Goal: Task Accomplishment & Management: Use online tool/utility

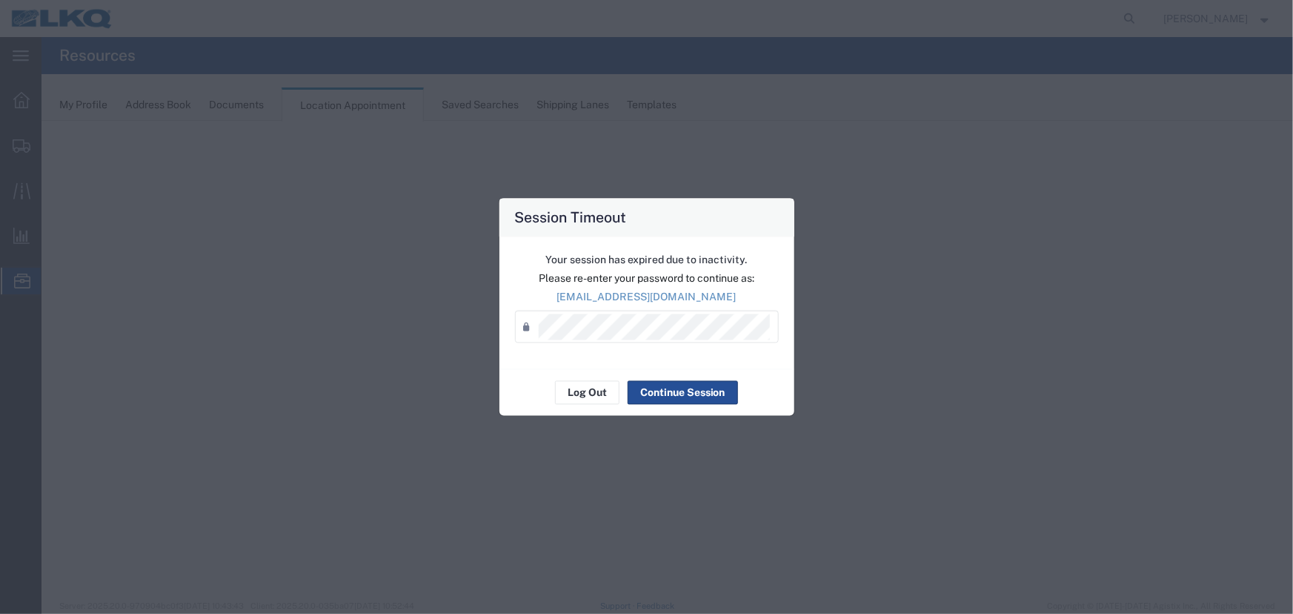
select select "27634"
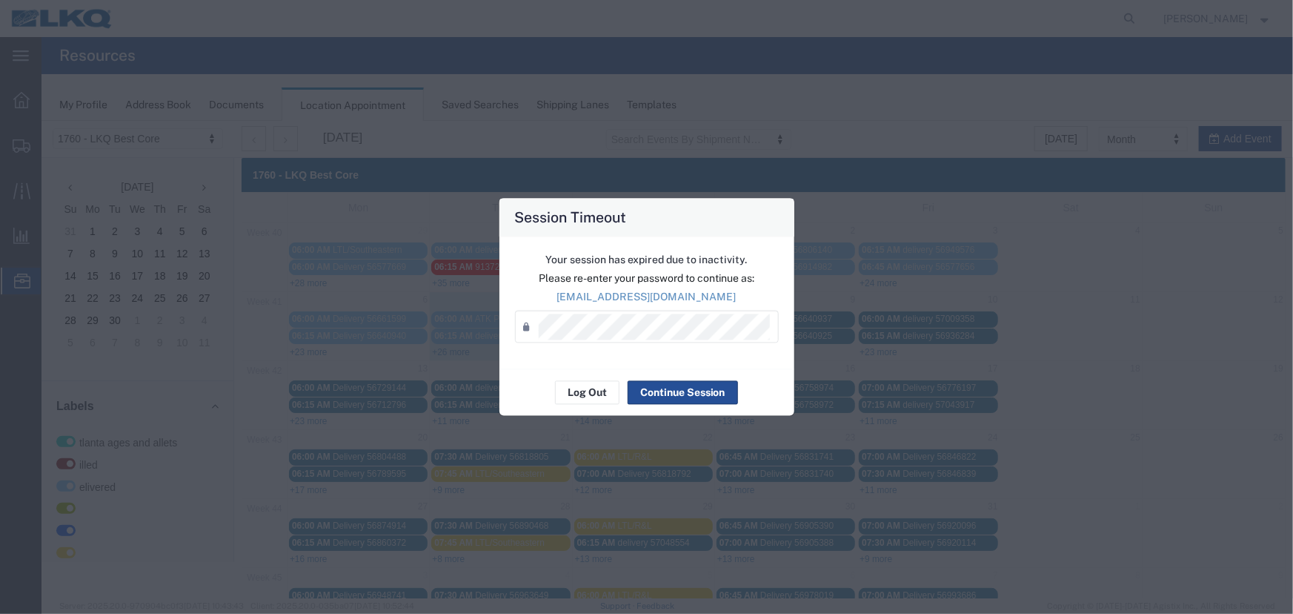
scroll to position [44, 0]
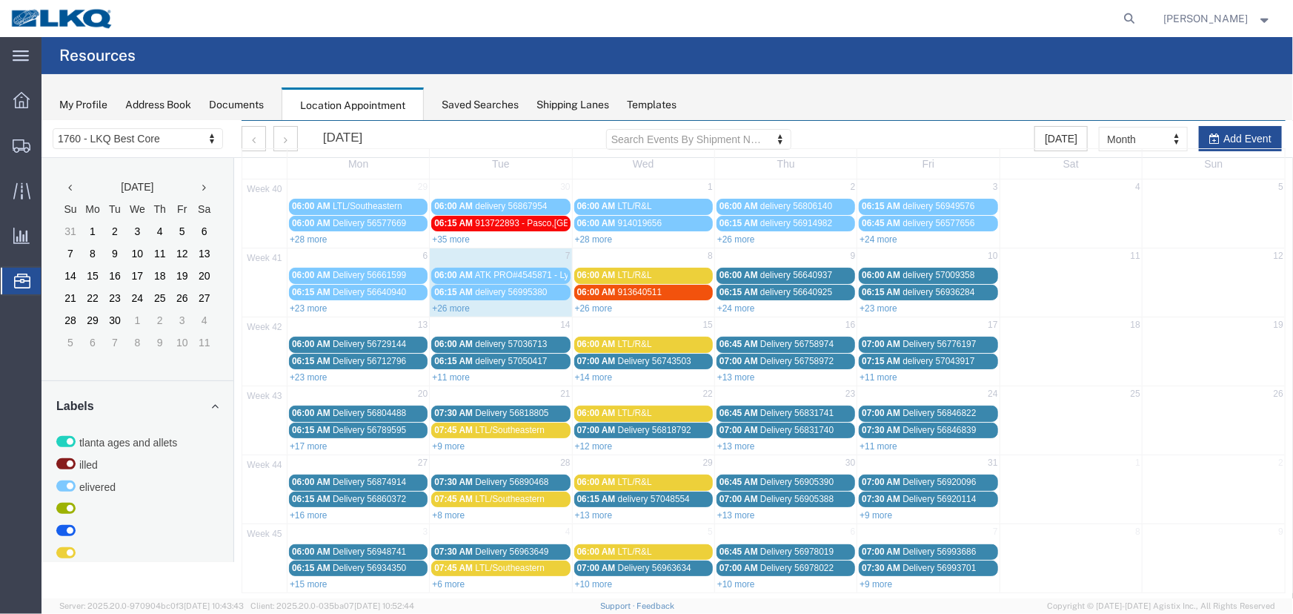
click at [482, 104] on div "Saved Searches" at bounding box center [480, 105] width 77 height 16
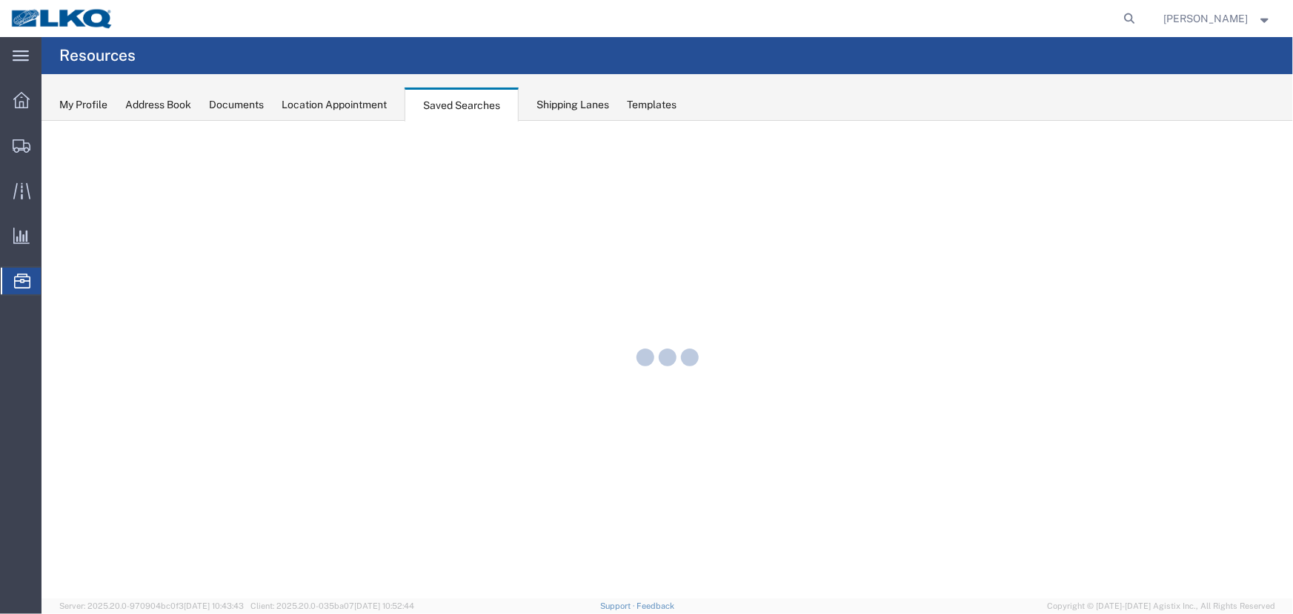
click at [354, 104] on div "Location Appointment" at bounding box center [334, 105] width 105 height 16
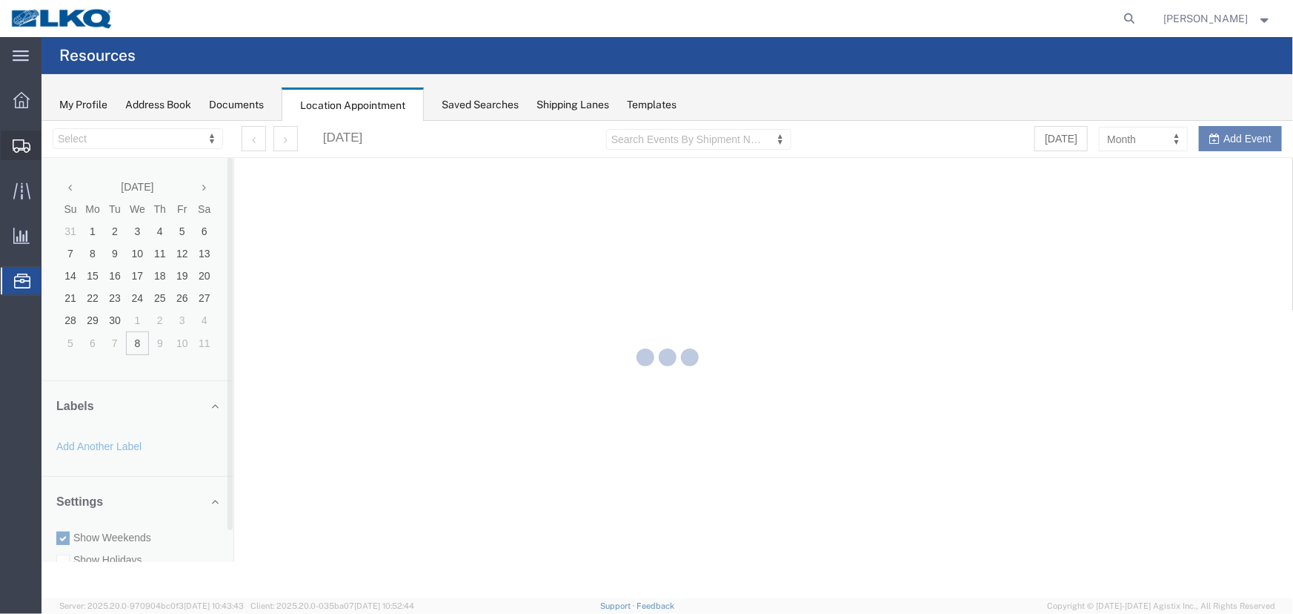
select select "27634"
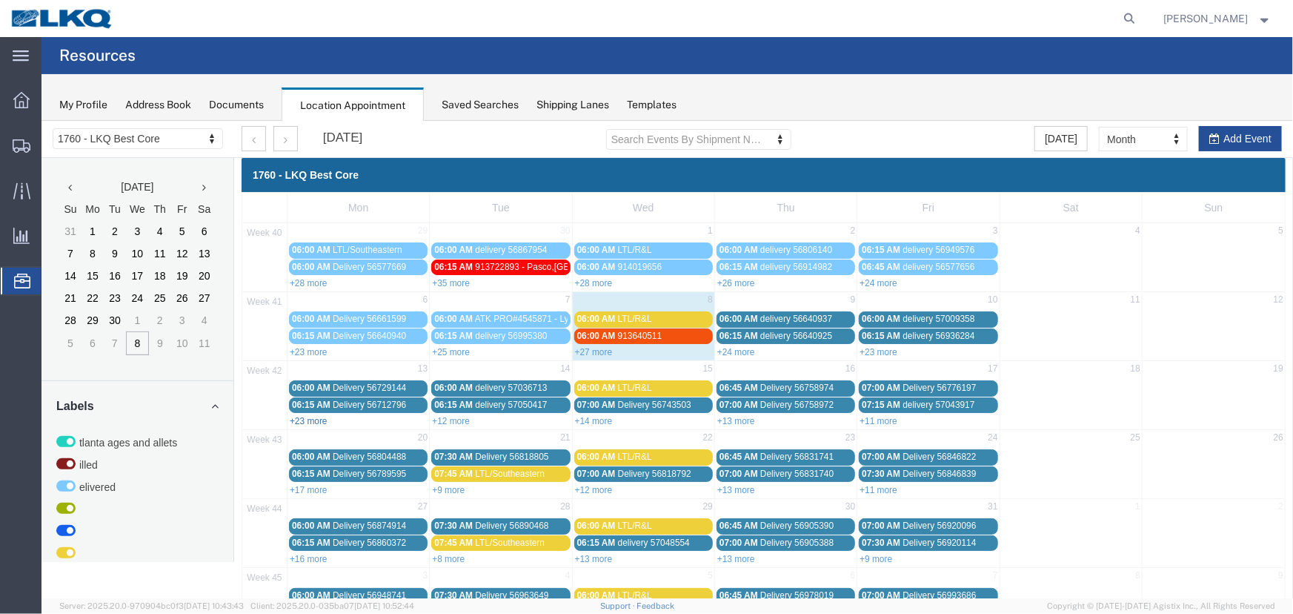
click at [311, 420] on link "+23 more" at bounding box center [308, 420] width 38 height 10
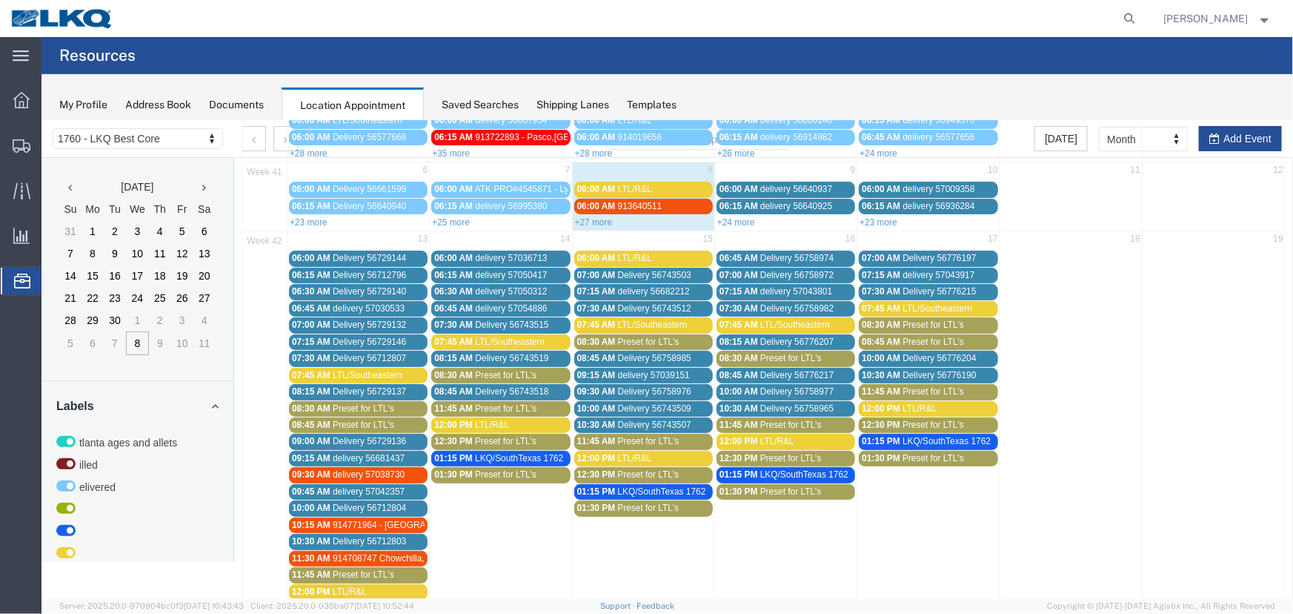
scroll to position [134, 0]
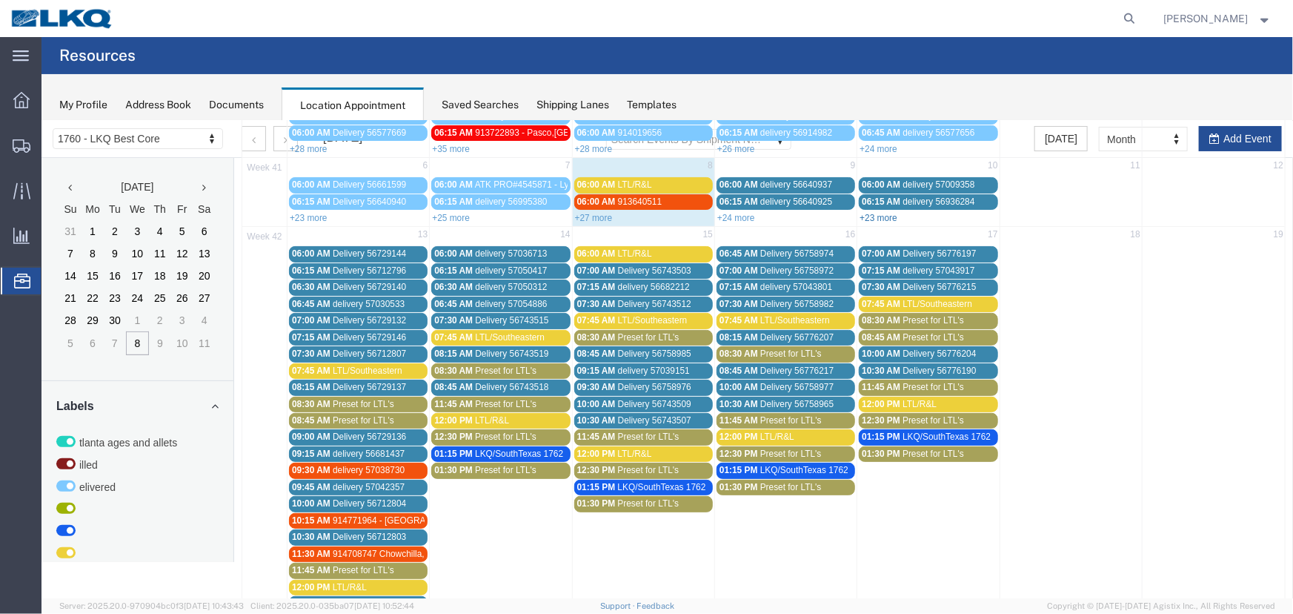
click at [874, 214] on link "+23 more" at bounding box center [878, 217] width 38 height 10
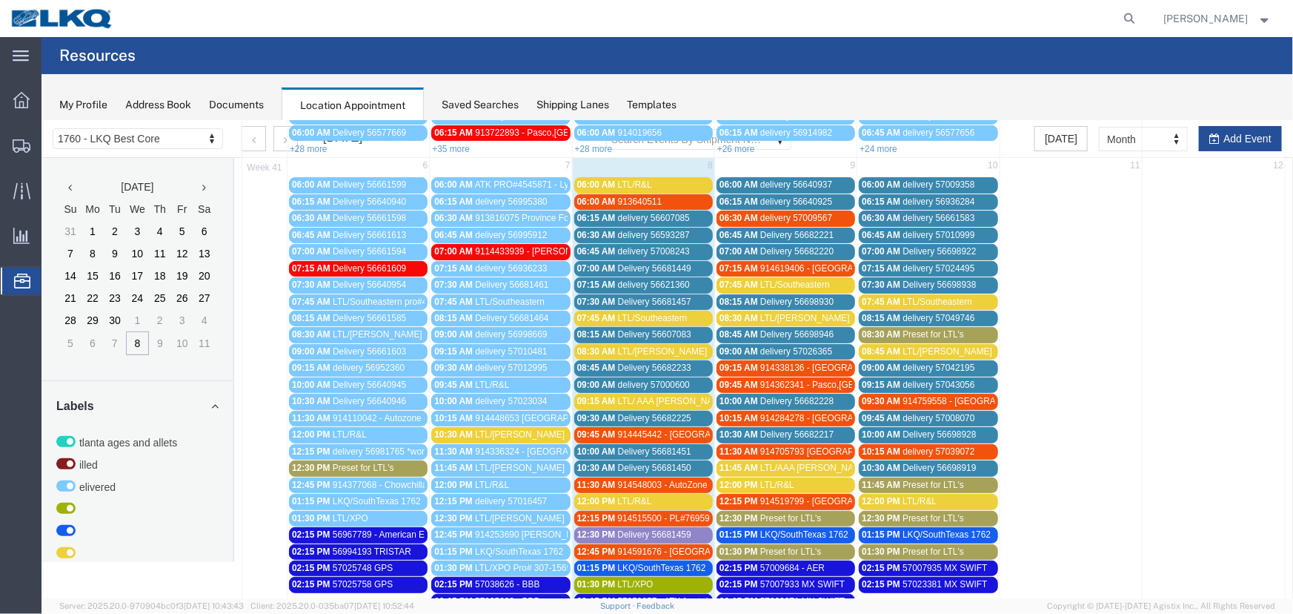
click at [971, 399] on span "914759558 - [GEOGRAPHIC_DATA],[GEOGRAPHIC_DATA]" at bounding box center [1021, 400] width 238 height 10
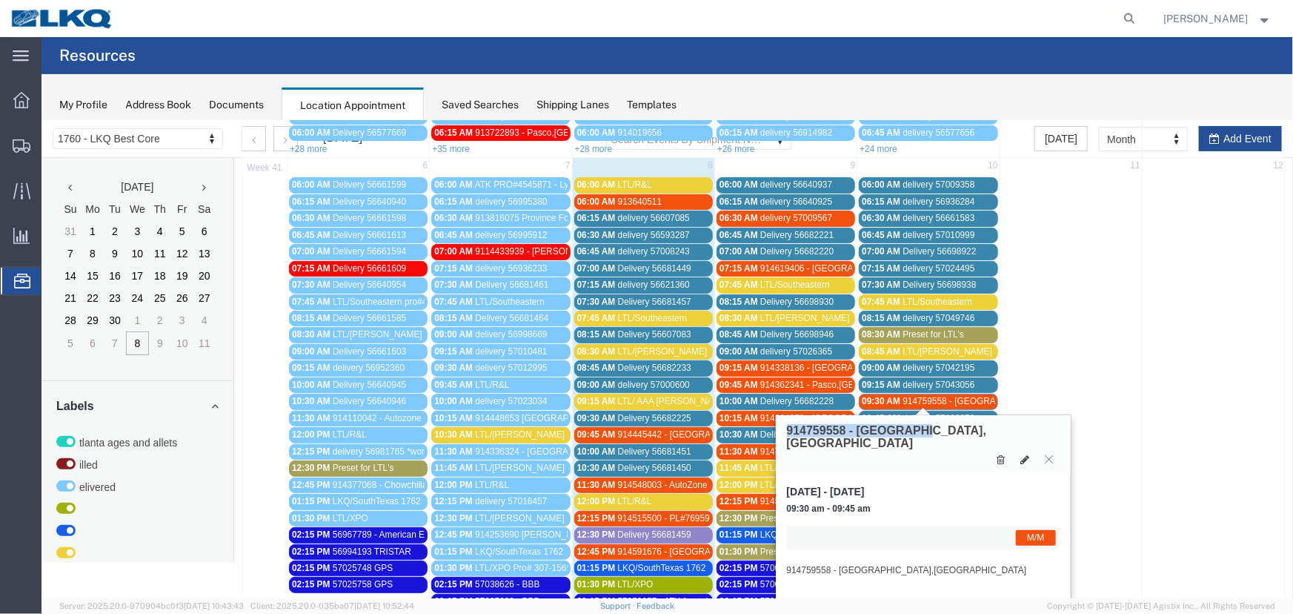
drag, startPoint x: 929, startPoint y: 428, endPoint x: 788, endPoint y: 430, distance: 141.6
click at [788, 430] on div "914759558 - [GEOGRAPHIC_DATA],[GEOGRAPHIC_DATA]" at bounding box center [922, 443] width 295 height 58
copy h3 "914759558 - [GEOGRAPHIC_DATA],[GEOGRAPHIC_DATA]"
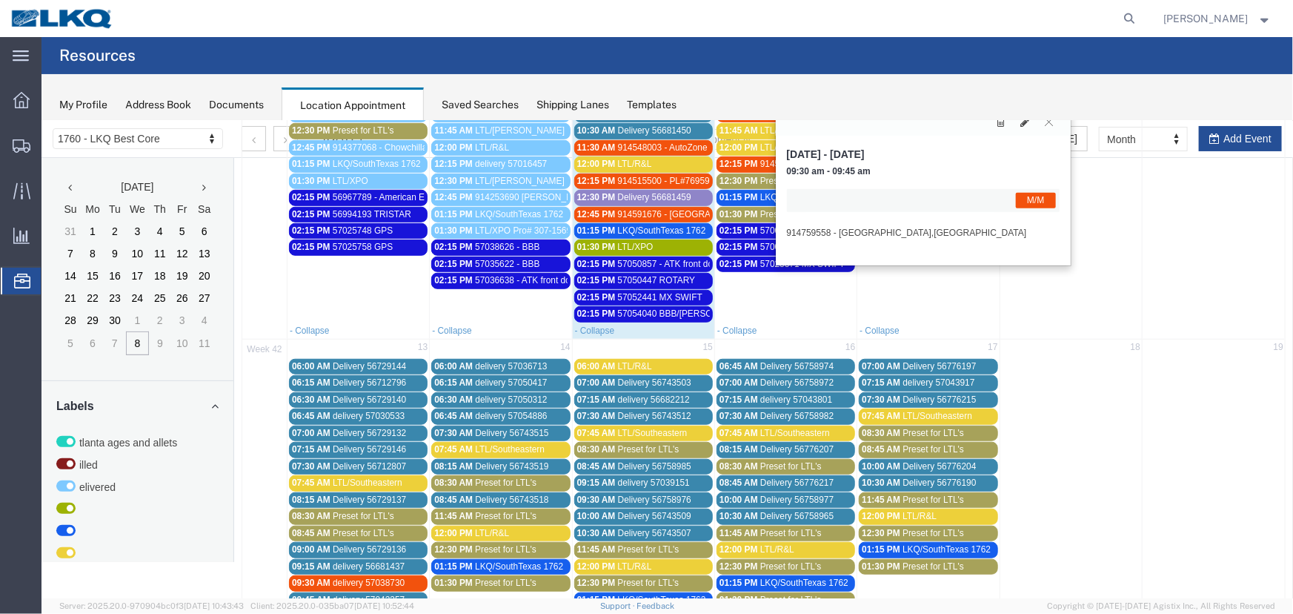
click at [354, 527] on span "Preset for LTL's" at bounding box center [363, 532] width 62 height 10
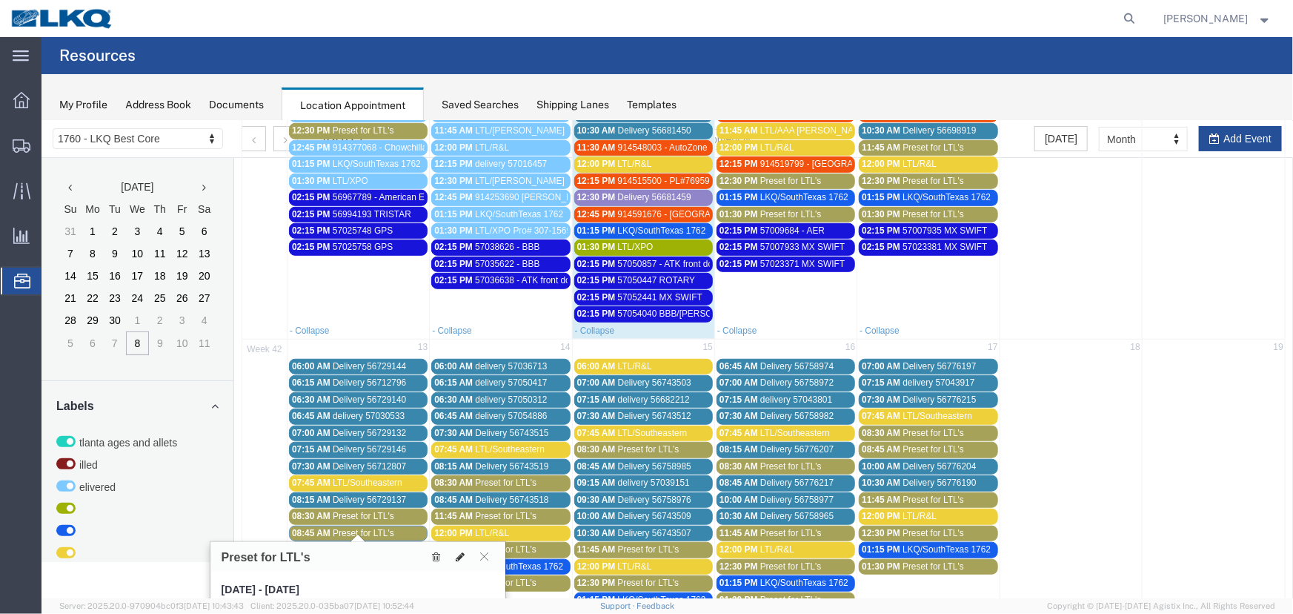
click at [455, 554] on icon at bounding box center [459, 556] width 9 height 10
select select "1"
select select "420"
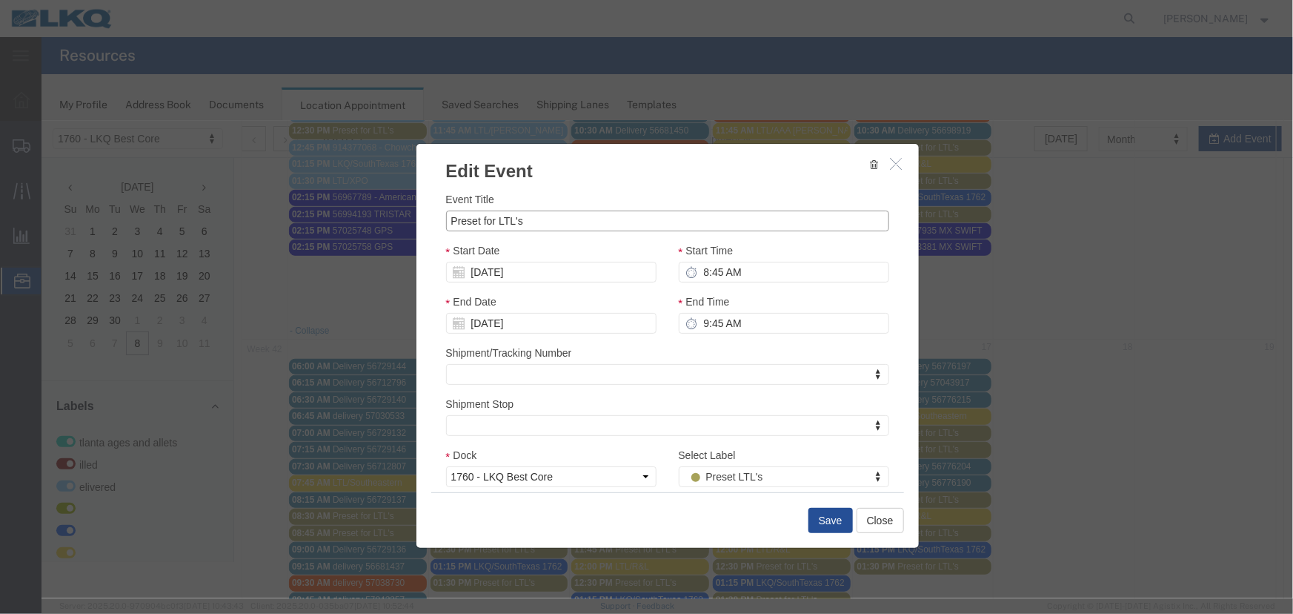
drag, startPoint x: 528, startPoint y: 219, endPoint x: 379, endPoint y: 209, distance: 149.3
click at [379, 209] on div "Edit Event Event Title Preset for LTL's Start Date [DATE] Start Time 8:45 AM En…" at bounding box center [667, 358] width 1252 height 477
paste input "914759558 - [GEOGRAPHIC_DATA],[GEOGRAPHIC_DATA]"
type input "914759558 - [GEOGRAPHIC_DATA],[GEOGRAPHIC_DATA]"
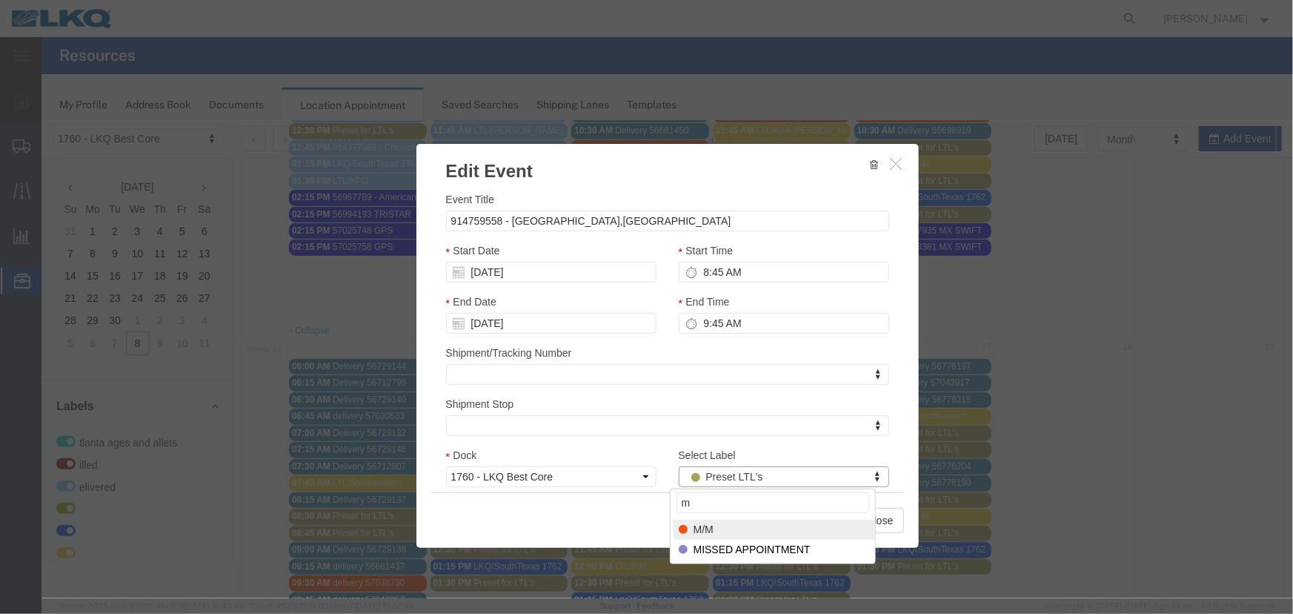
type input "m"
select select "24"
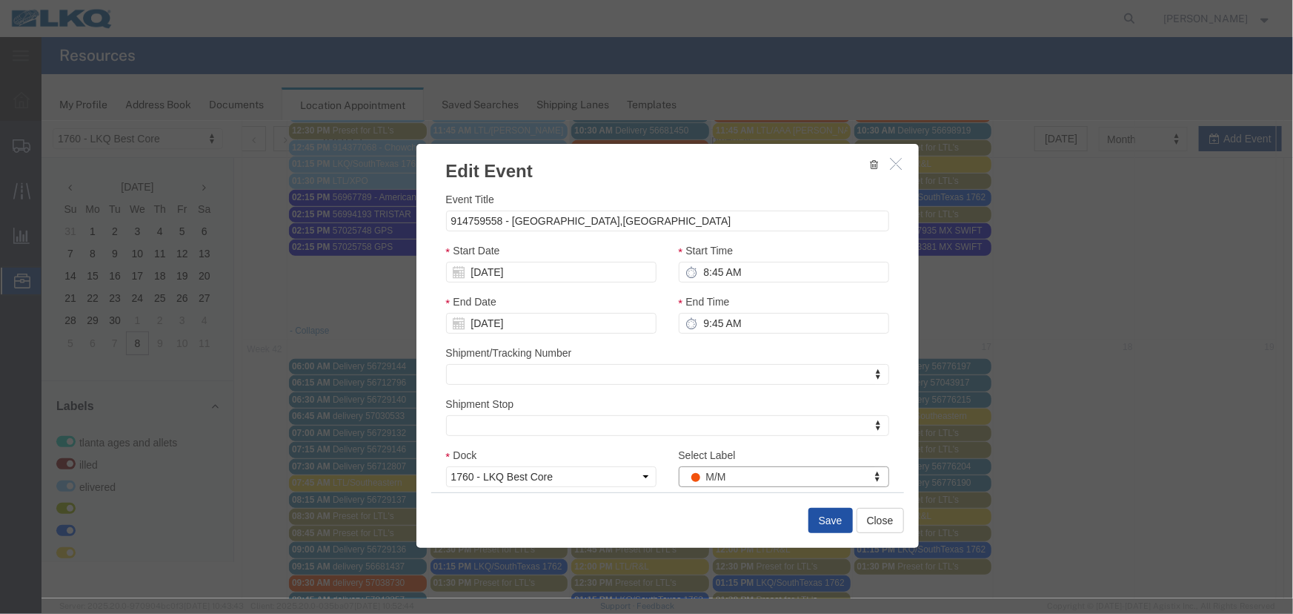
click at [820, 523] on button "Save" at bounding box center [830, 519] width 44 height 25
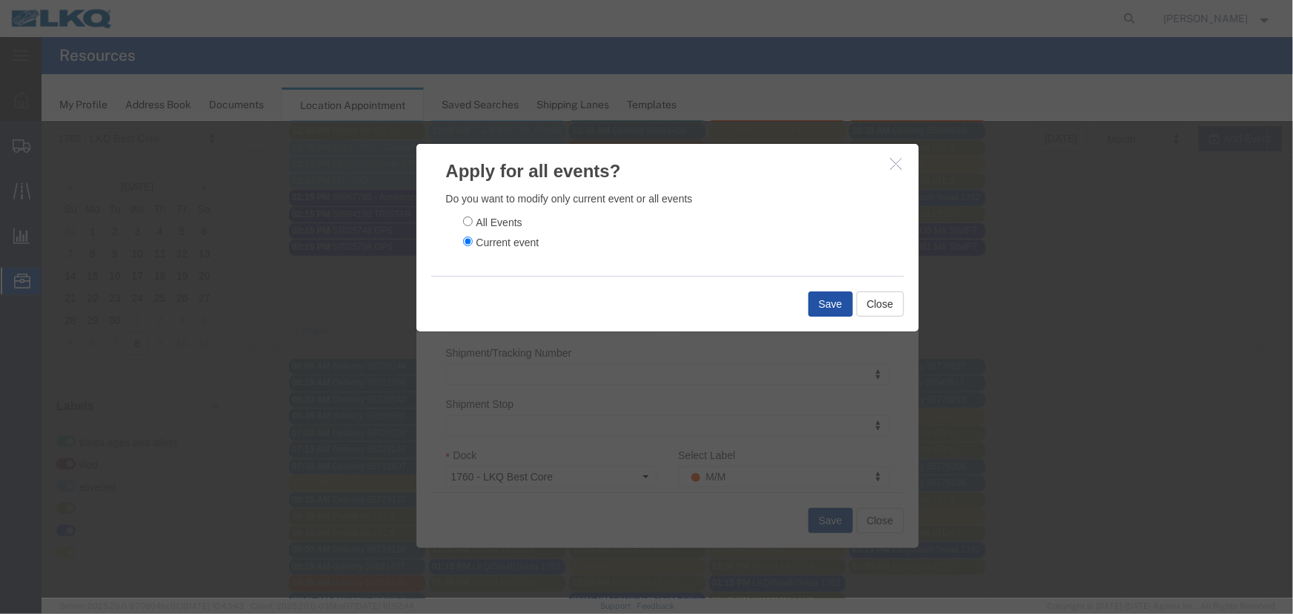
click at [826, 305] on button "Save" at bounding box center [830, 303] width 44 height 25
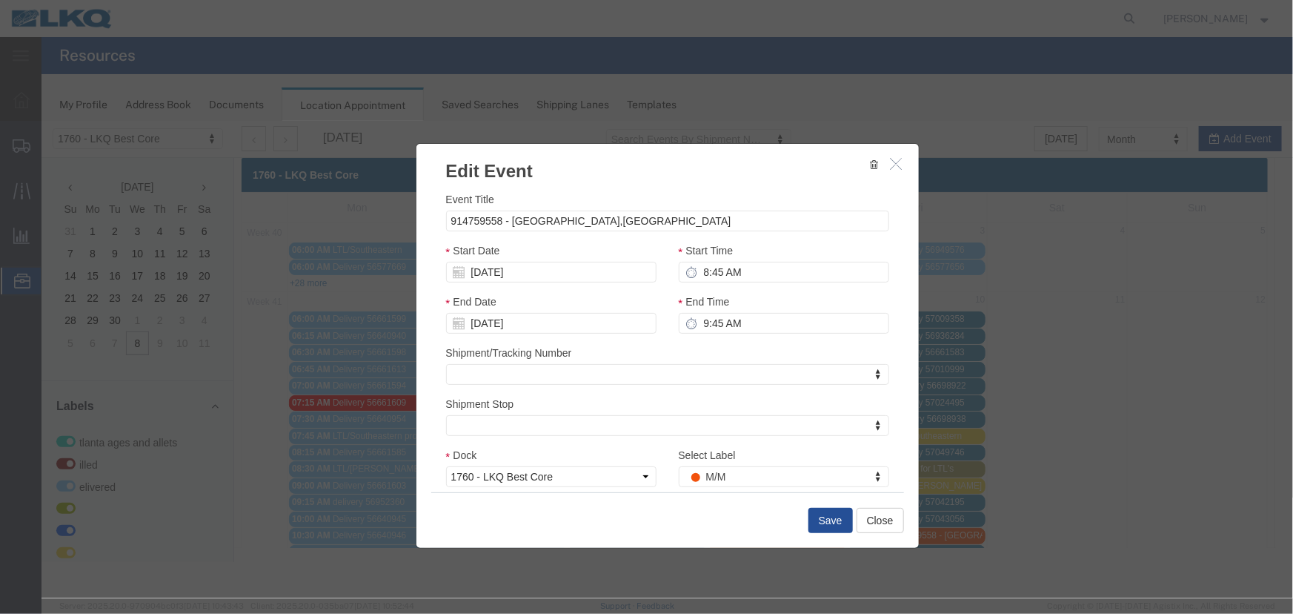
scroll to position [0, 0]
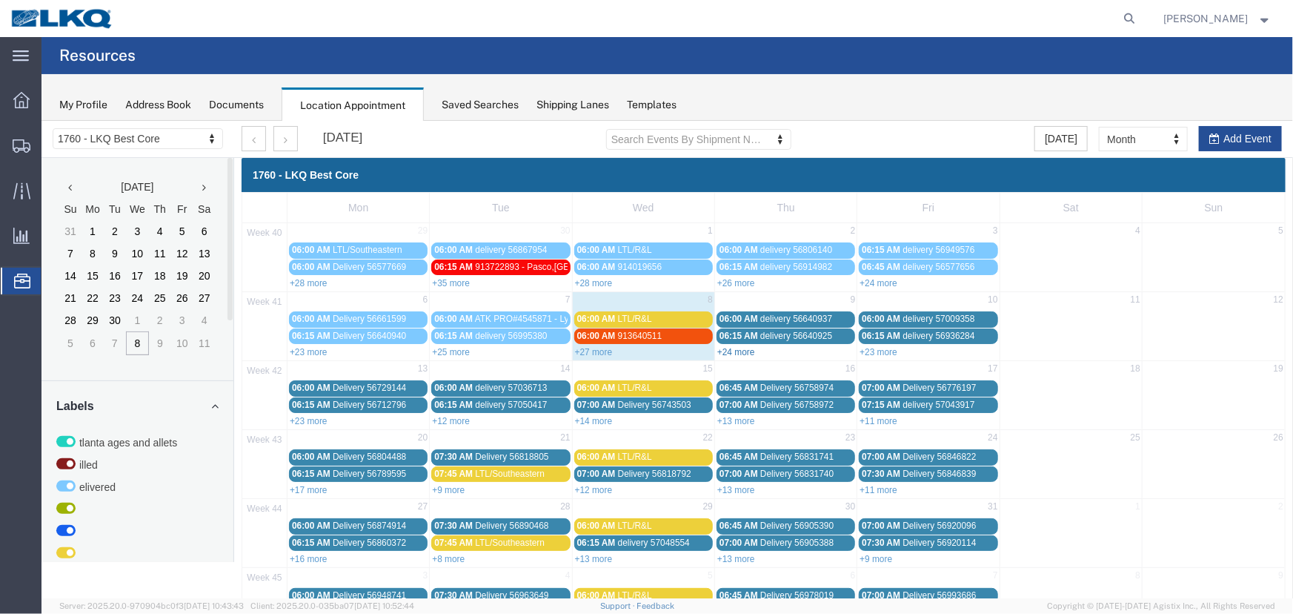
click at [732, 350] on link "+24 more" at bounding box center [736, 351] width 38 height 10
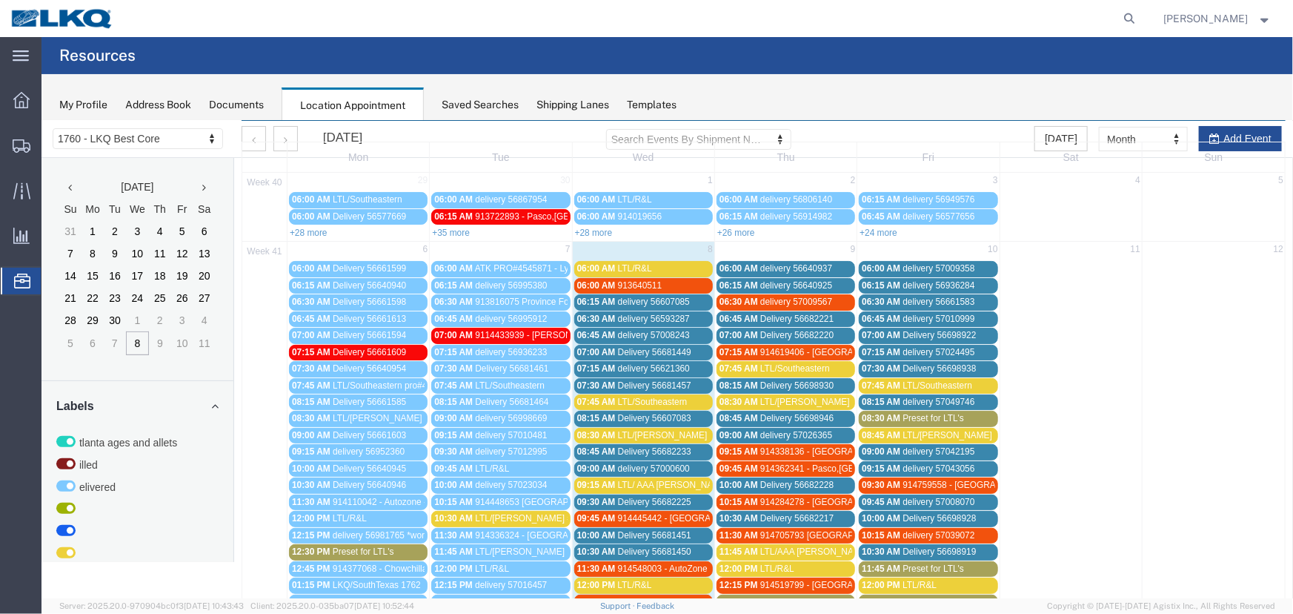
scroll to position [252, 0]
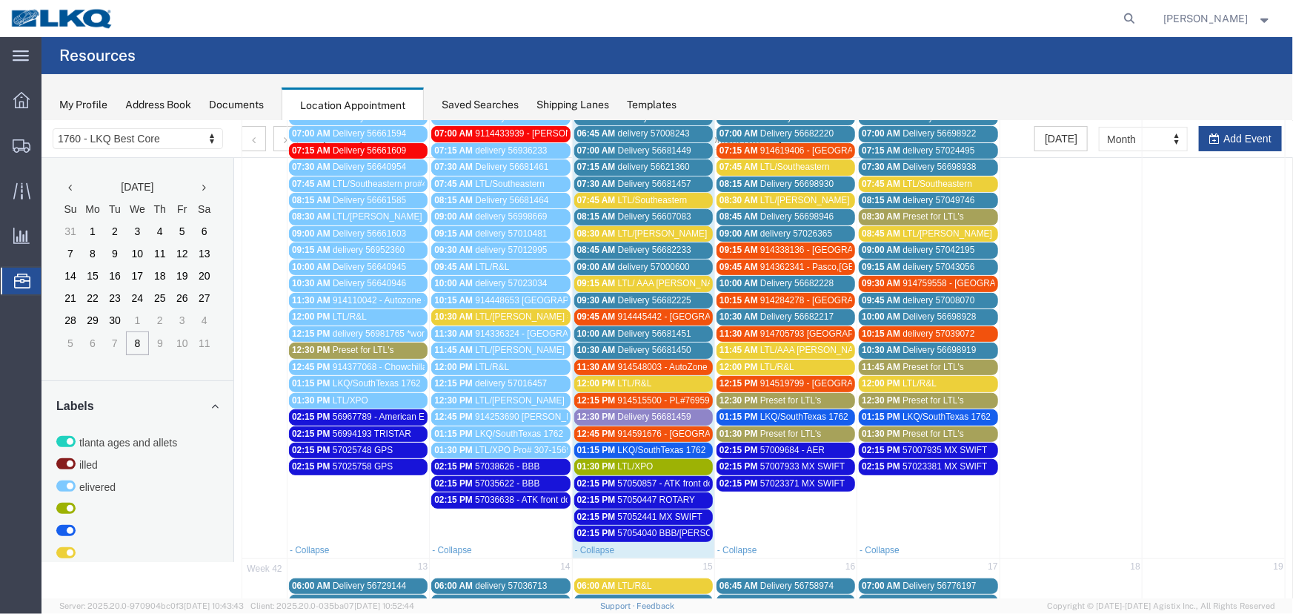
click at [771, 428] on span "Preset for LTL's" at bounding box center [791, 433] width 62 height 10
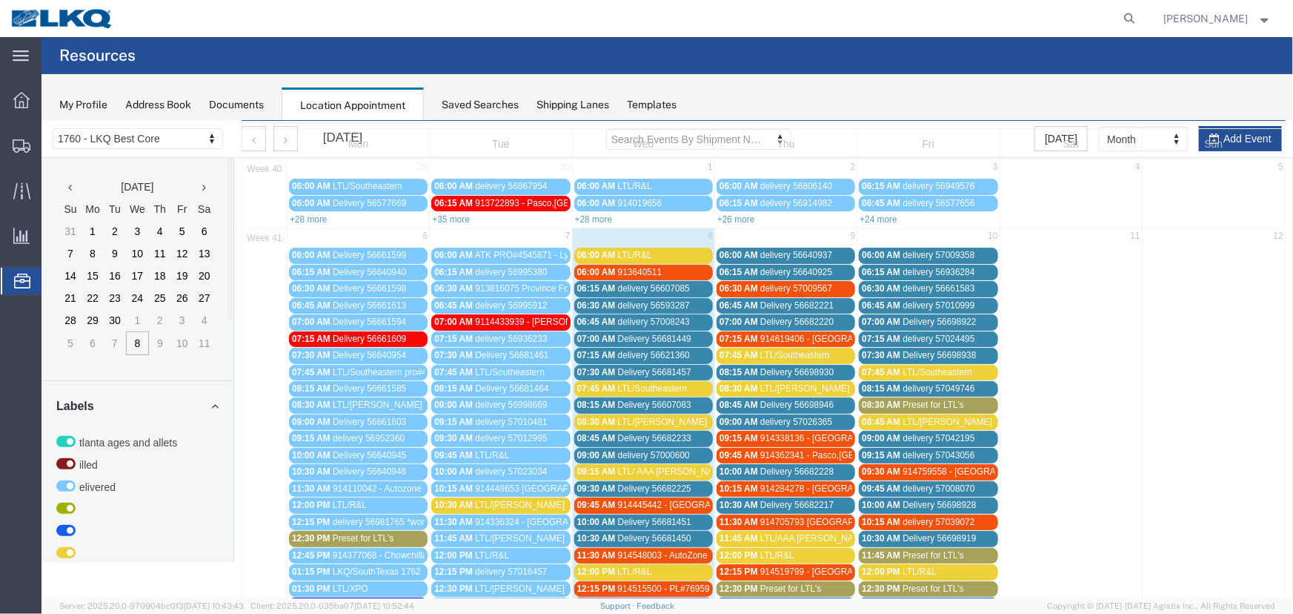
scroll to position [0, 0]
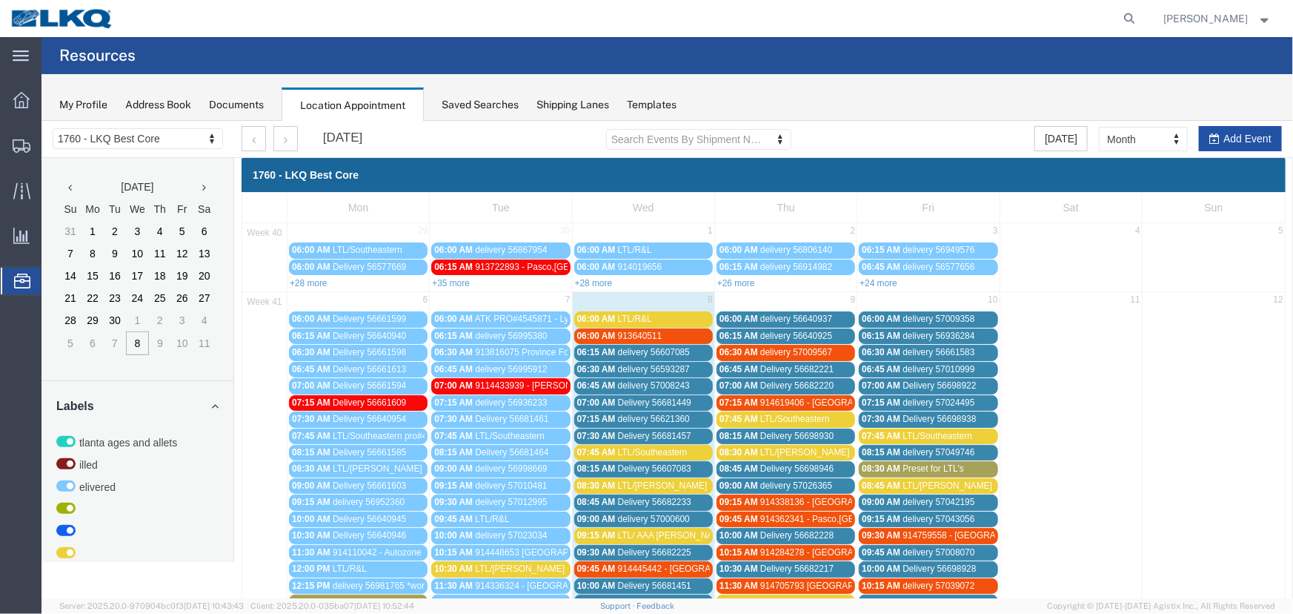
click at [1241, 137] on button "Add Event" at bounding box center [1239, 137] width 83 height 25
select select
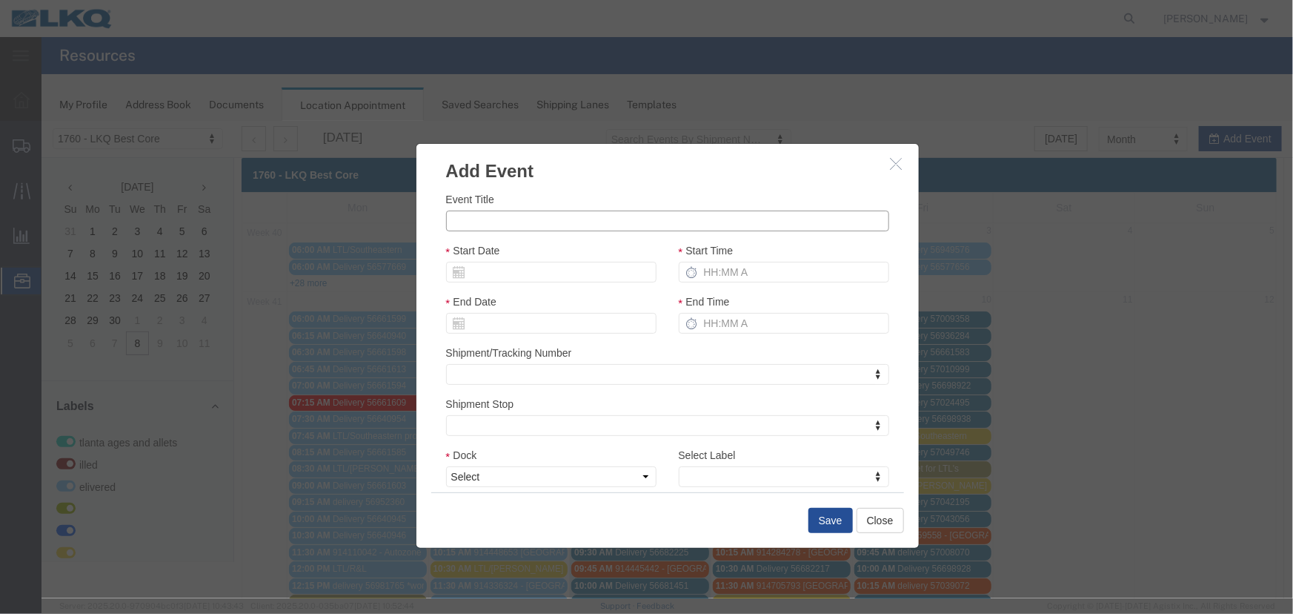
click at [596, 214] on input "Event Title" at bounding box center [666, 220] width 443 height 21
type input "LTL/Central Transport"
click at [482, 268] on input "Start Date" at bounding box center [550, 271] width 210 height 21
click at [459, 268] on icon at bounding box center [459, 271] width 12 height 12
click at [461, 271] on input "Start Date" at bounding box center [550, 271] width 210 height 21
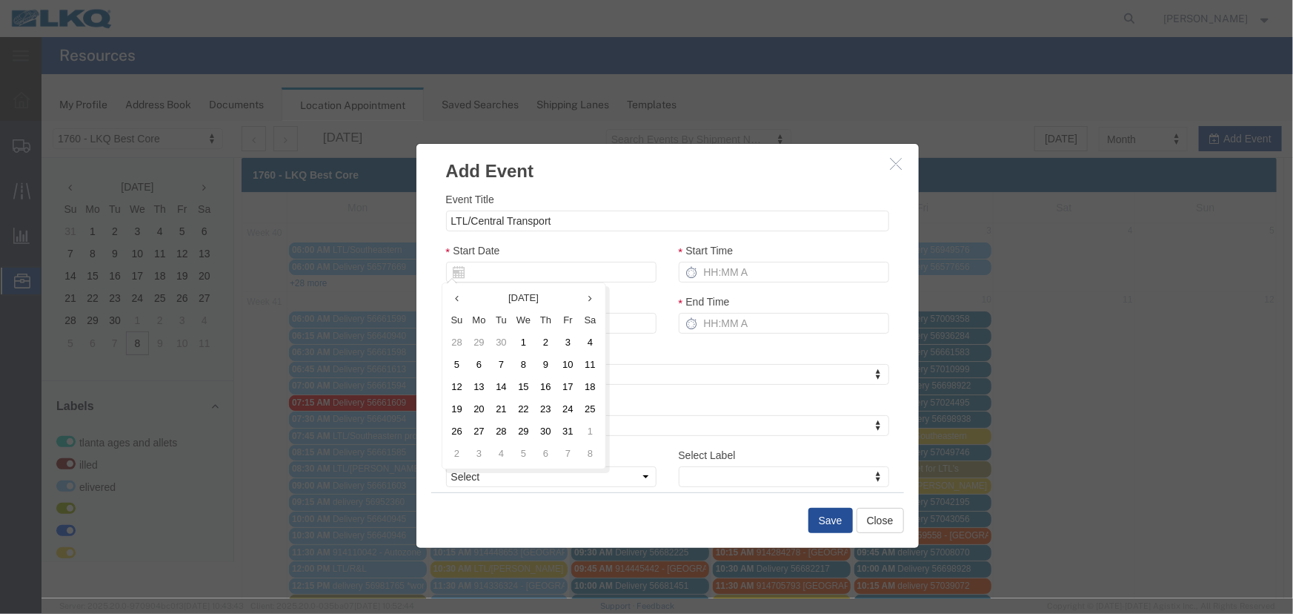
click at [503, 319] on th "Tu" at bounding box center [501, 319] width 22 height 22
click at [541, 365] on td "9" at bounding box center [545, 364] width 22 height 22
click at [714, 275] on input "Start Time" at bounding box center [783, 271] width 210 height 21
type input "730"
click at [501, 479] on select "Select 1760 - LKQ Best Core 1760 - Outbound Loads" at bounding box center [550, 475] width 210 height 21
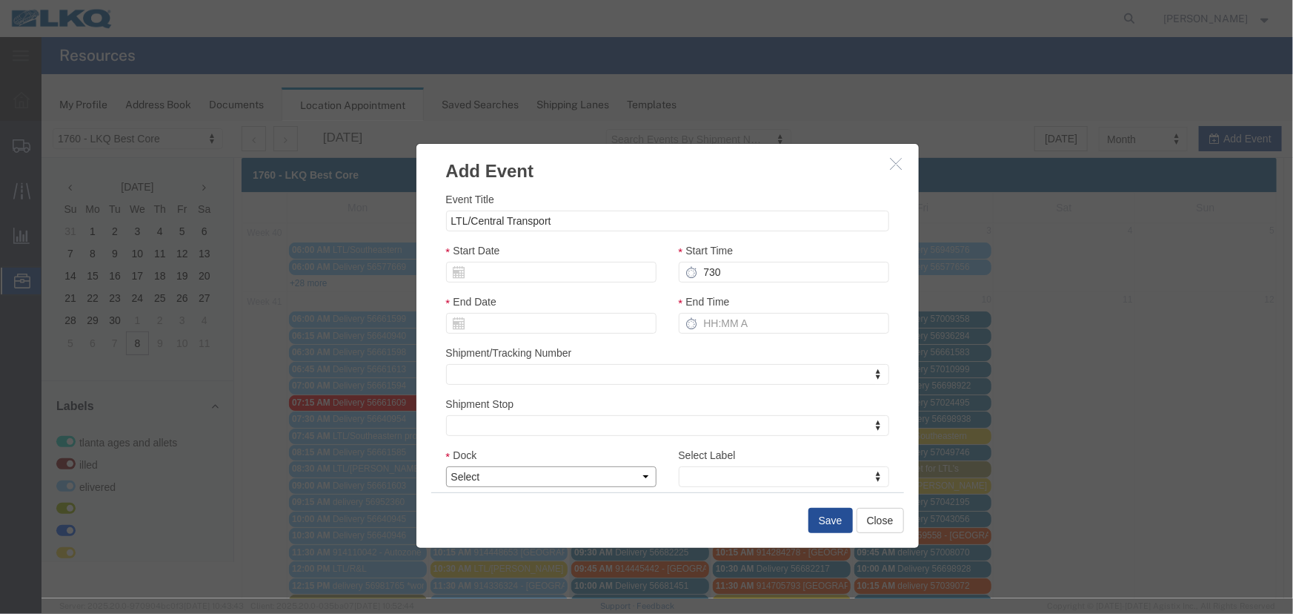
select select "1"
click at [445, 465] on select "Select 1760 - LKQ Best Core 1760 - Outbound Loads" at bounding box center [550, 475] width 210 height 21
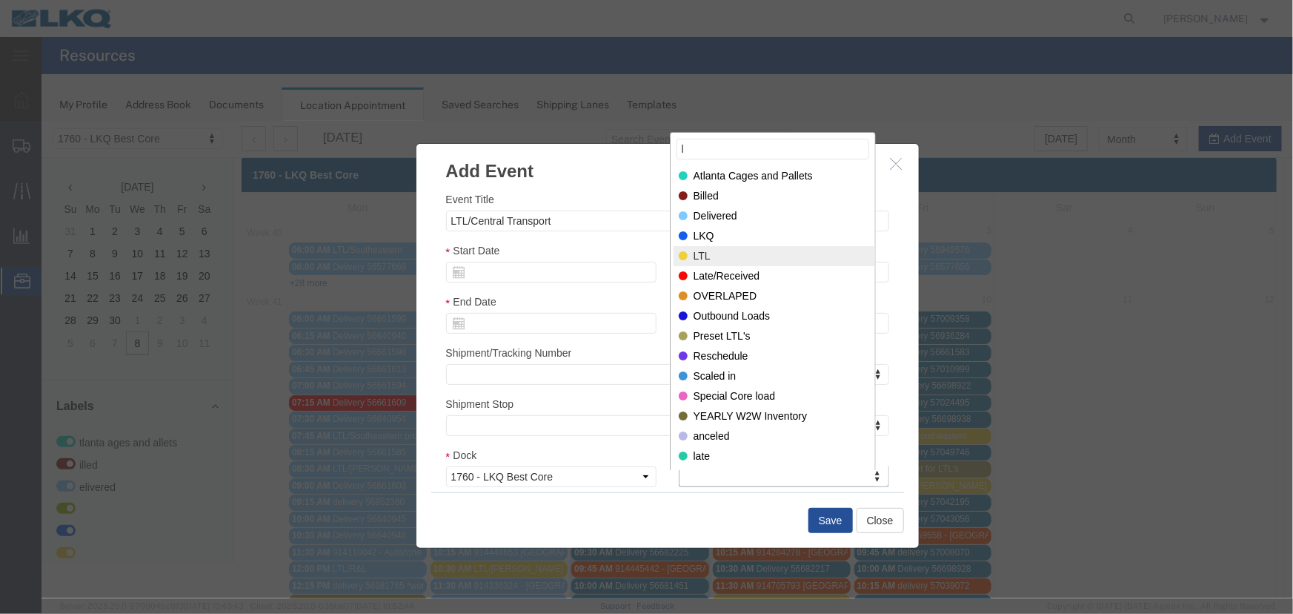
type input "l"
select select "25"
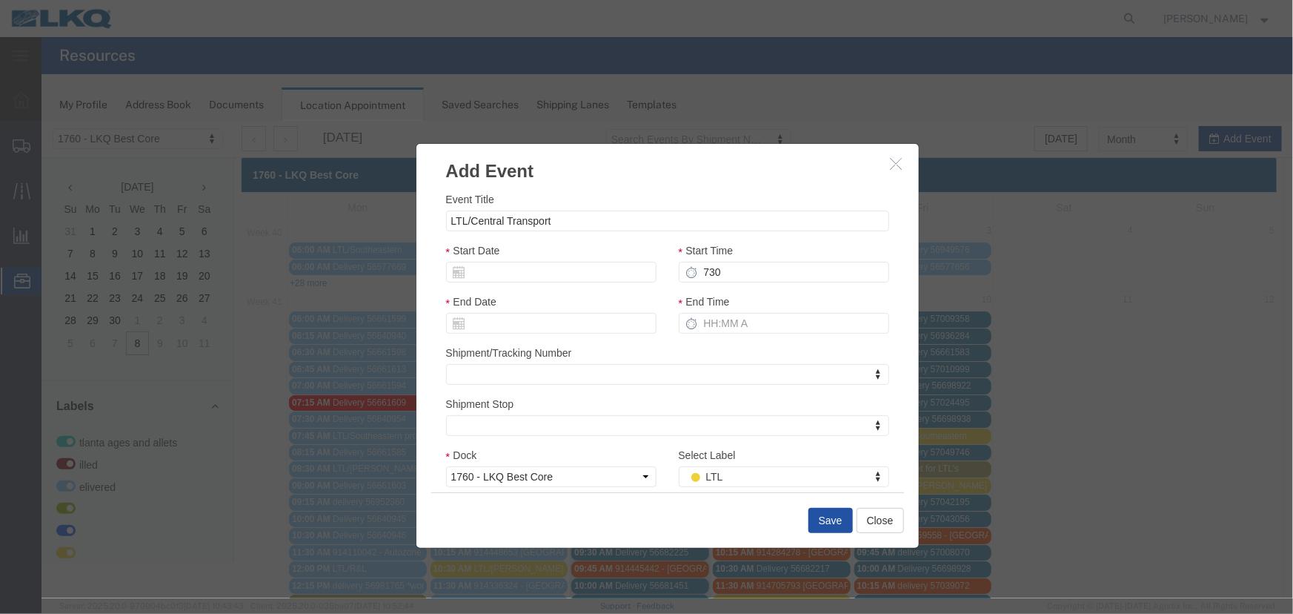
click at [820, 512] on button "Save" at bounding box center [830, 519] width 44 height 25
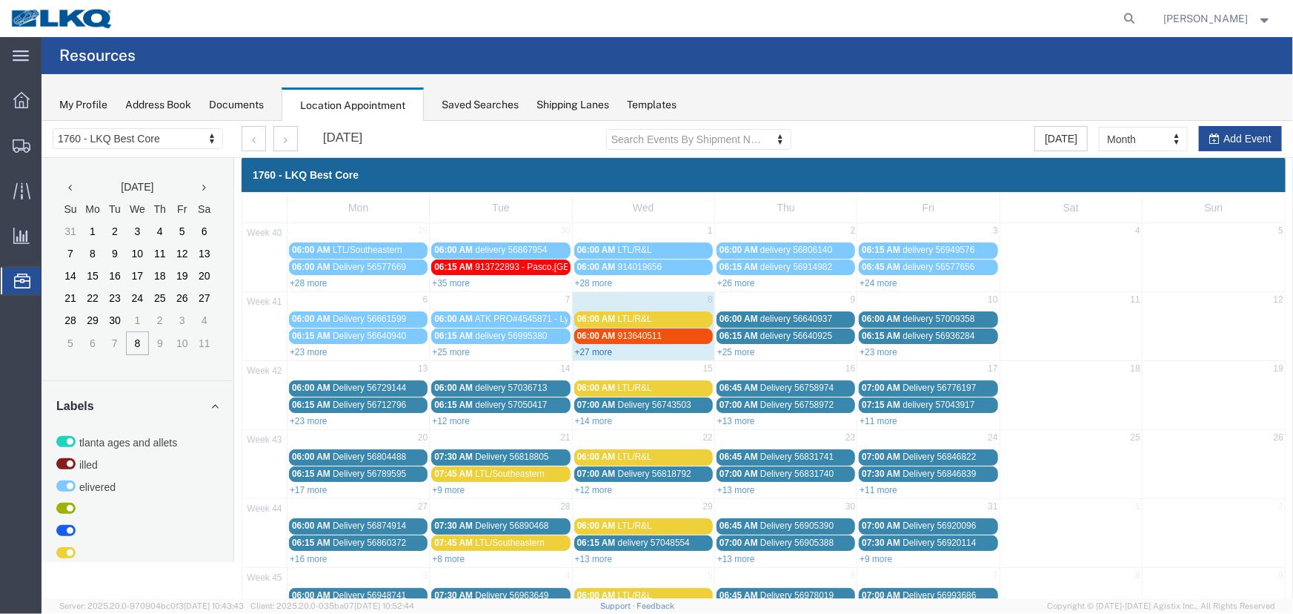
click at [593, 351] on link "+27 more" at bounding box center [593, 351] width 38 height 10
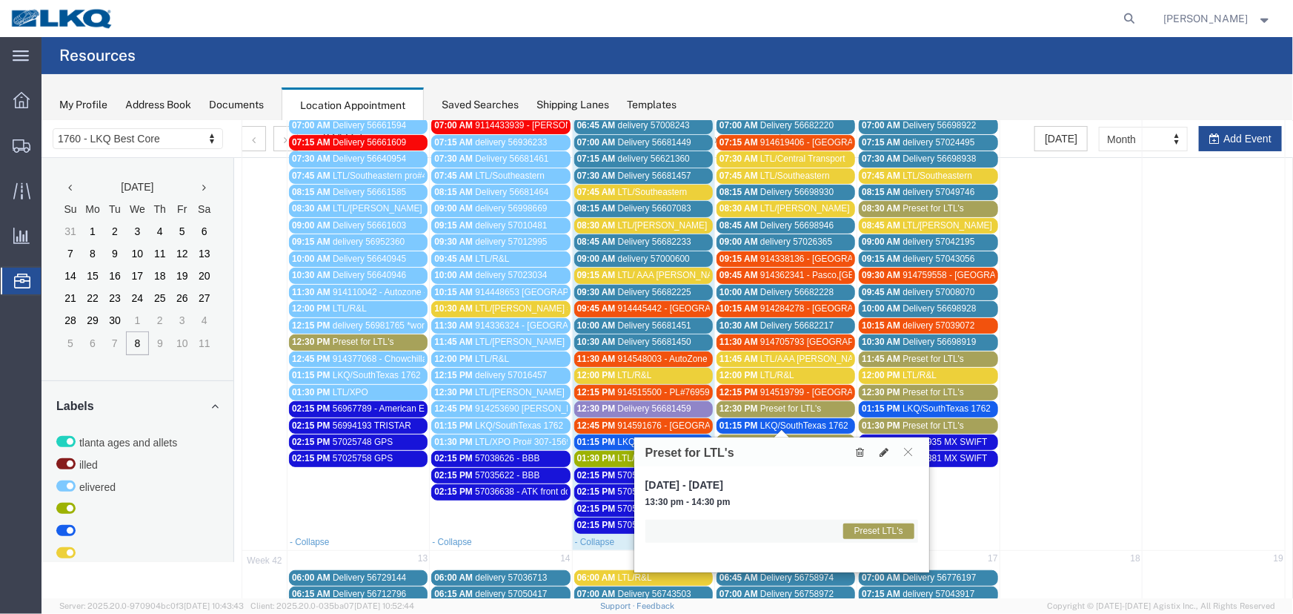
scroll to position [269, 0]
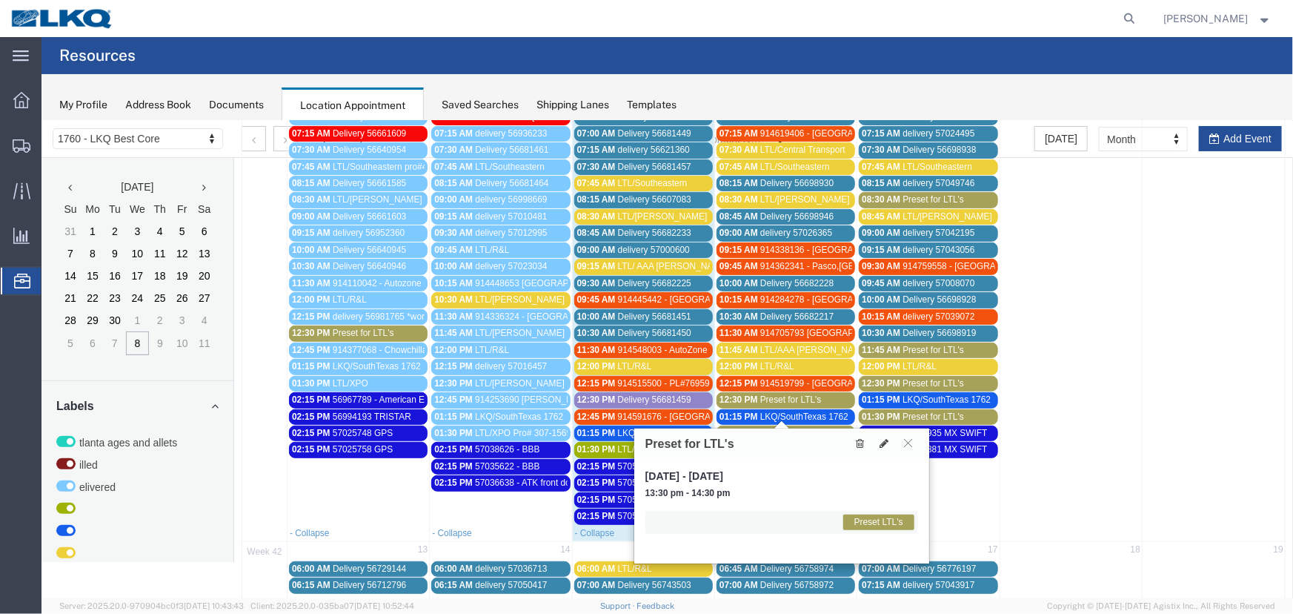
click at [794, 408] on link "01:15 PM LKQ/SouthTexas 1762" at bounding box center [785, 416] width 139 height 16
